Goal: Task Accomplishment & Management: Manage account settings

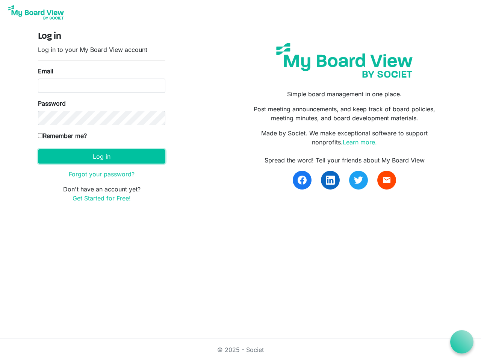
click at [101, 156] on button "Log in" at bounding box center [101, 156] width 127 height 14
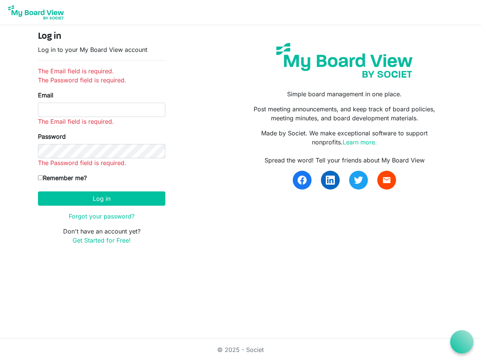
click at [462, 342] on icon at bounding box center [461, 341] width 9 height 9
